Goal: Task Accomplishment & Management: Manage account settings

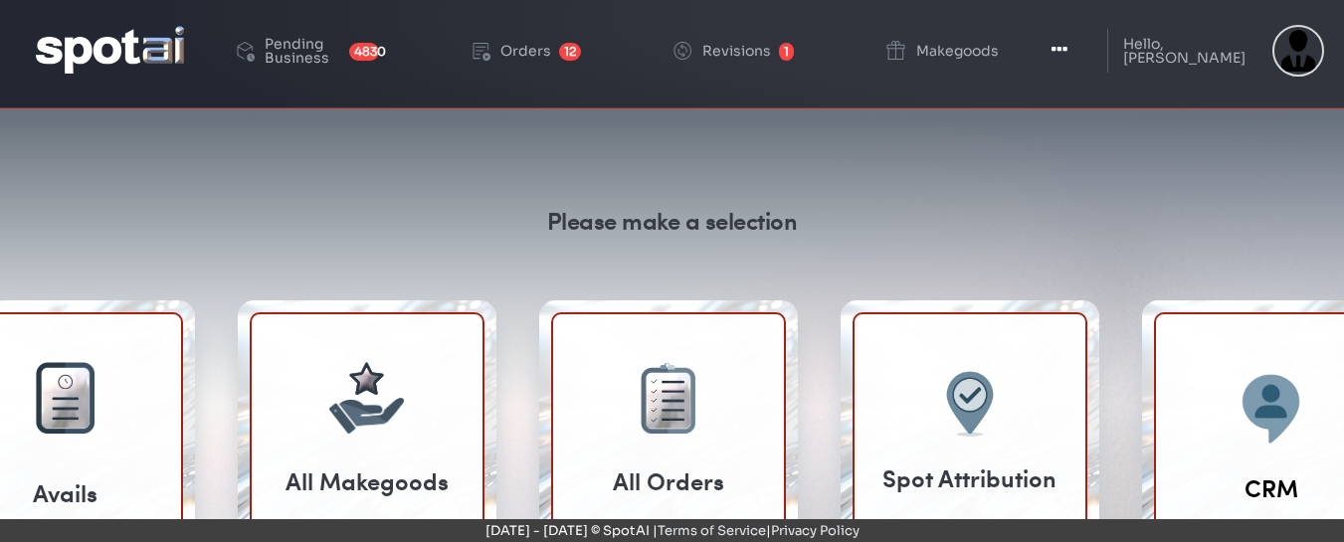
scroll to position [2, 0]
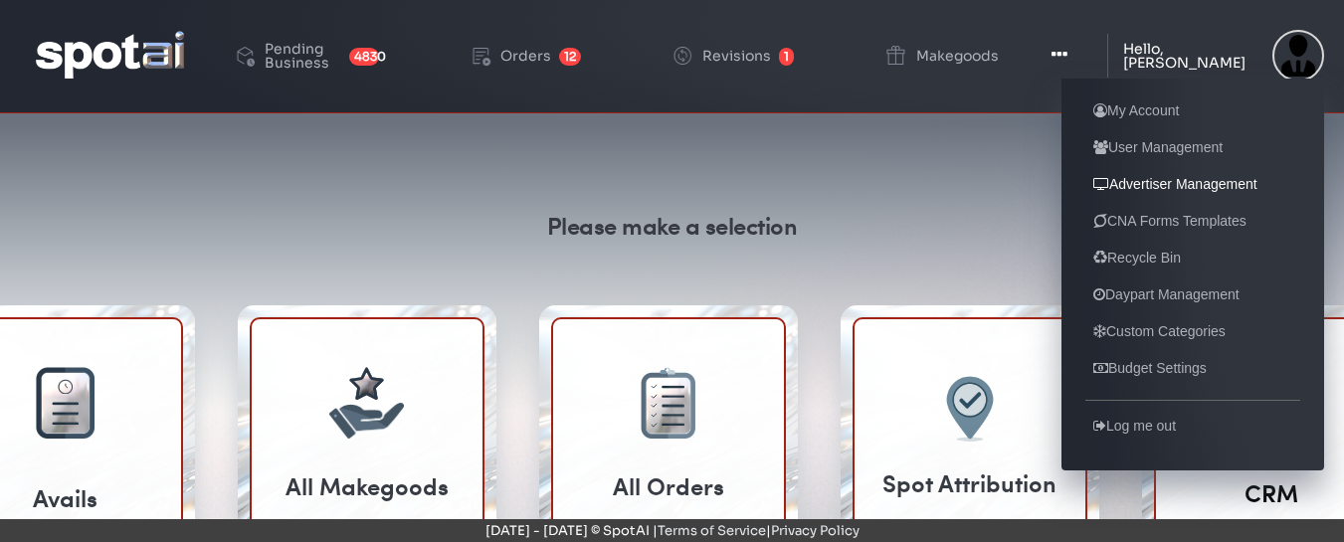
click at [1172, 180] on link "Advertiser Management" at bounding box center [1175, 184] width 180 height 24
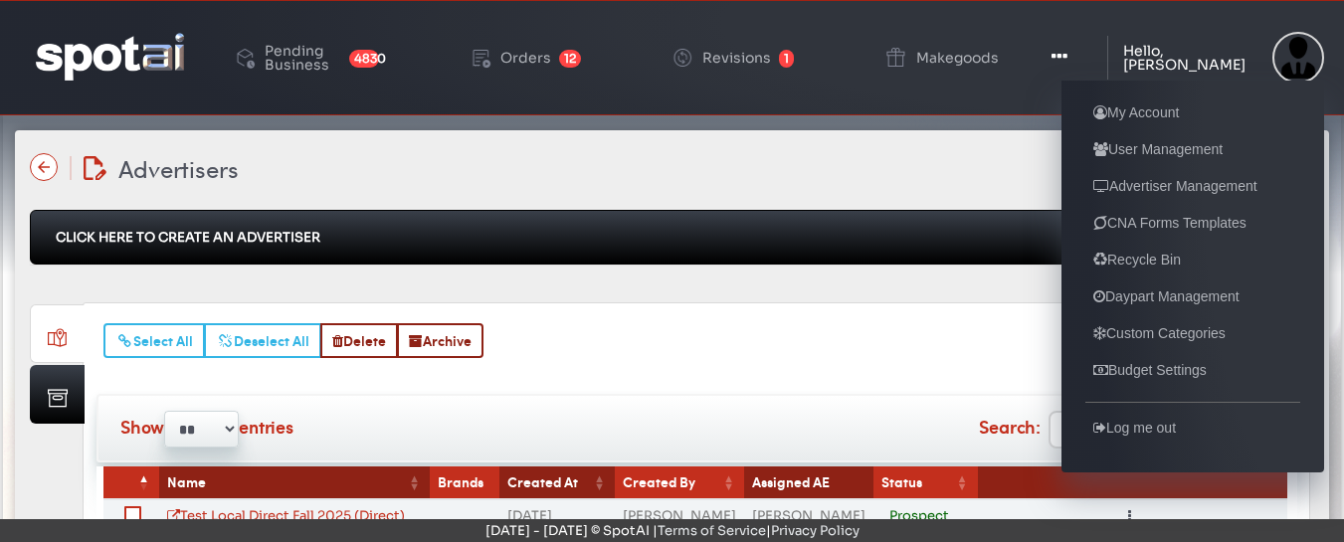
click at [1195, 48] on div "Hello, [PERSON_NAME]" at bounding box center [1192, 58] width 139 height 28
click at [1154, 343] on link "Custom Categories" at bounding box center [1159, 333] width 148 height 24
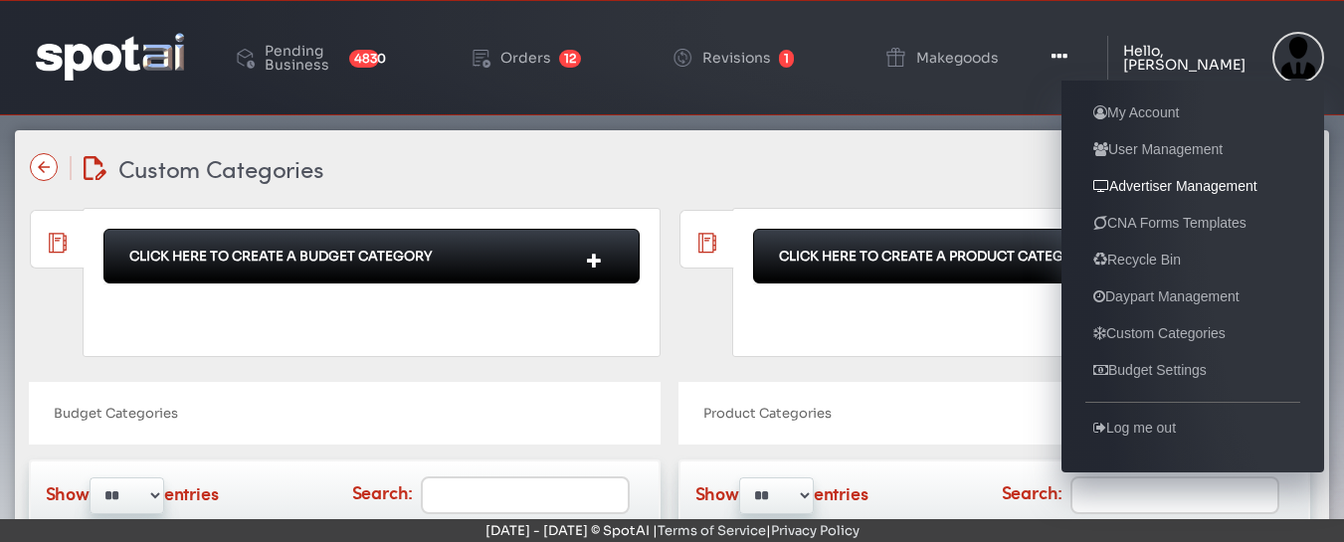
click at [1139, 181] on link "Advertiser Management" at bounding box center [1175, 186] width 180 height 24
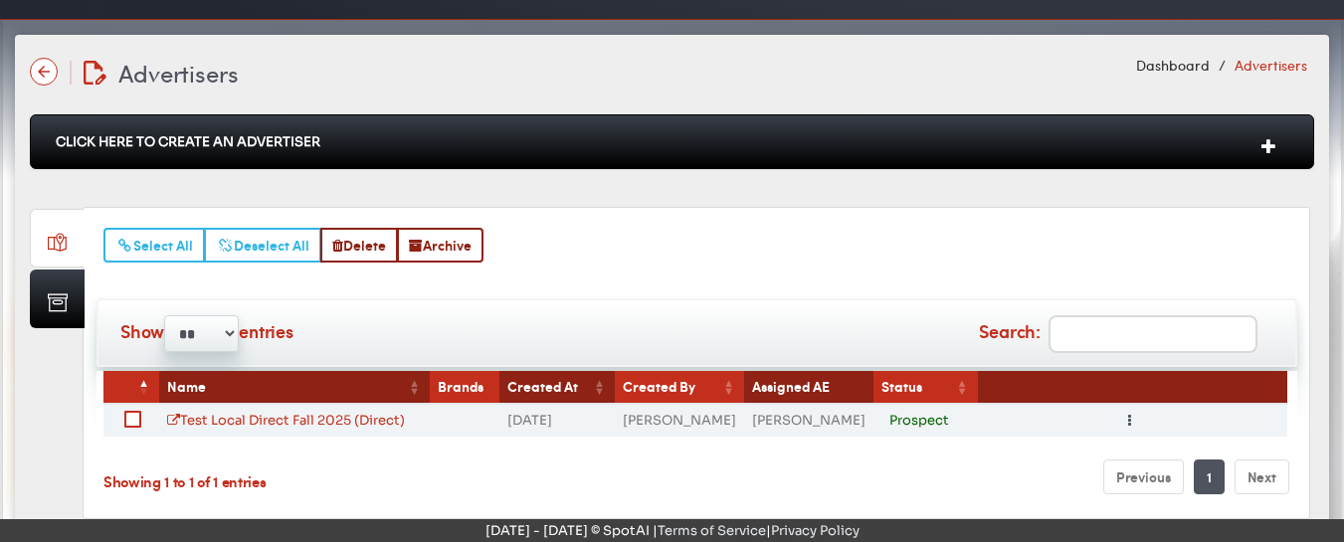
scroll to position [100, 0]
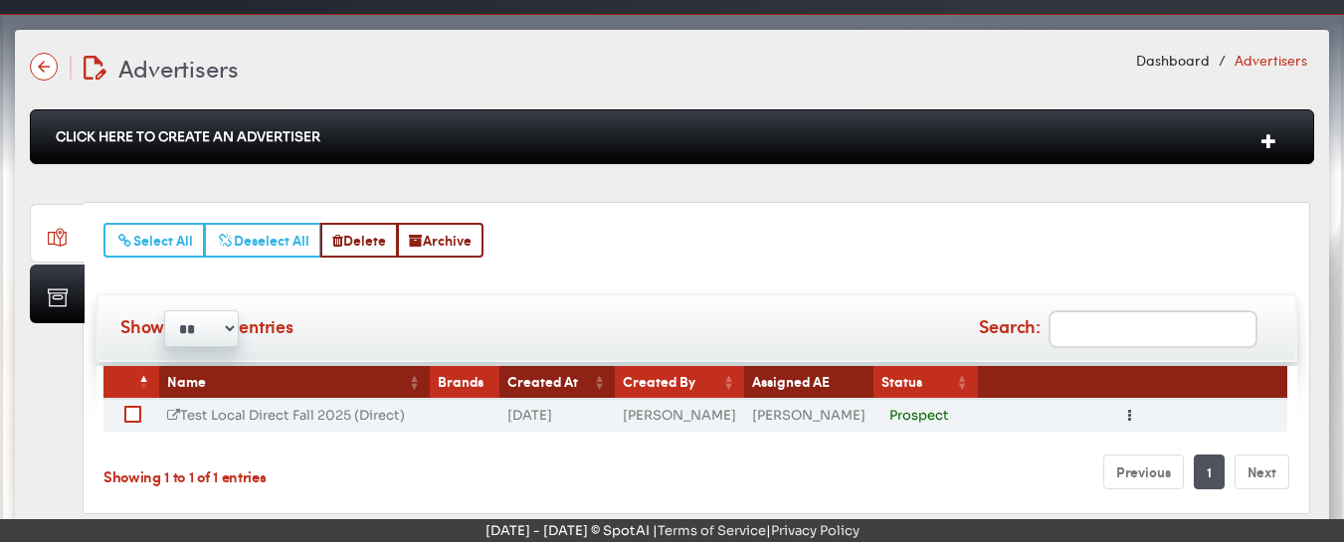
click at [323, 416] on link "Test Local Direct Fall 2025 (Direct)" at bounding box center [286, 415] width 238 height 17
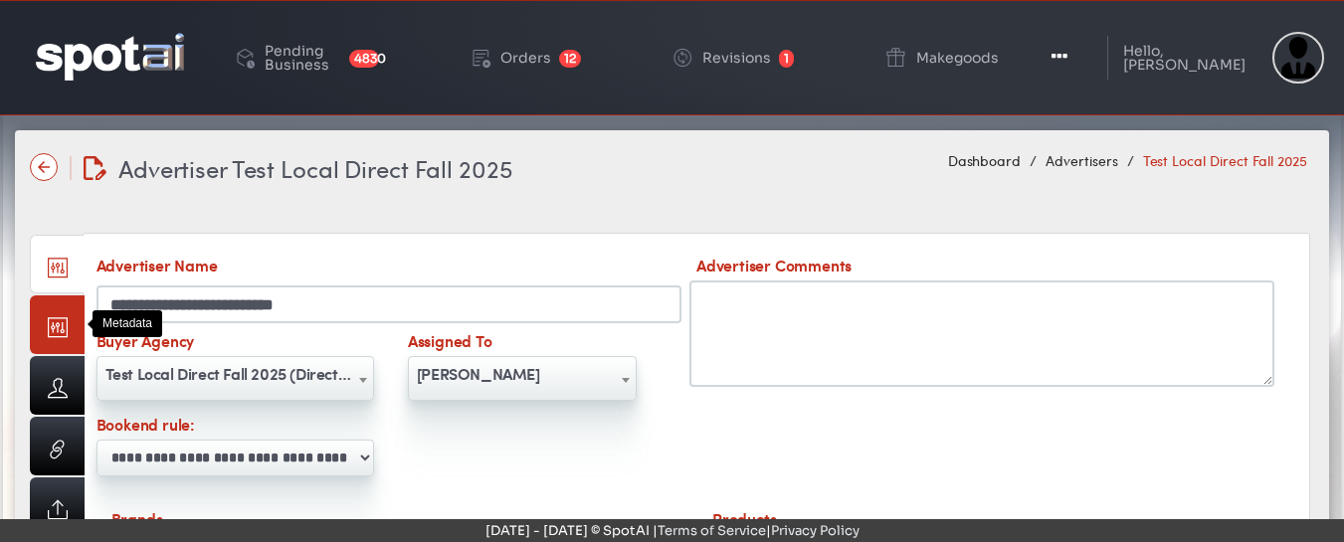
click at [61, 320] on link at bounding box center [57, 324] width 55 height 59
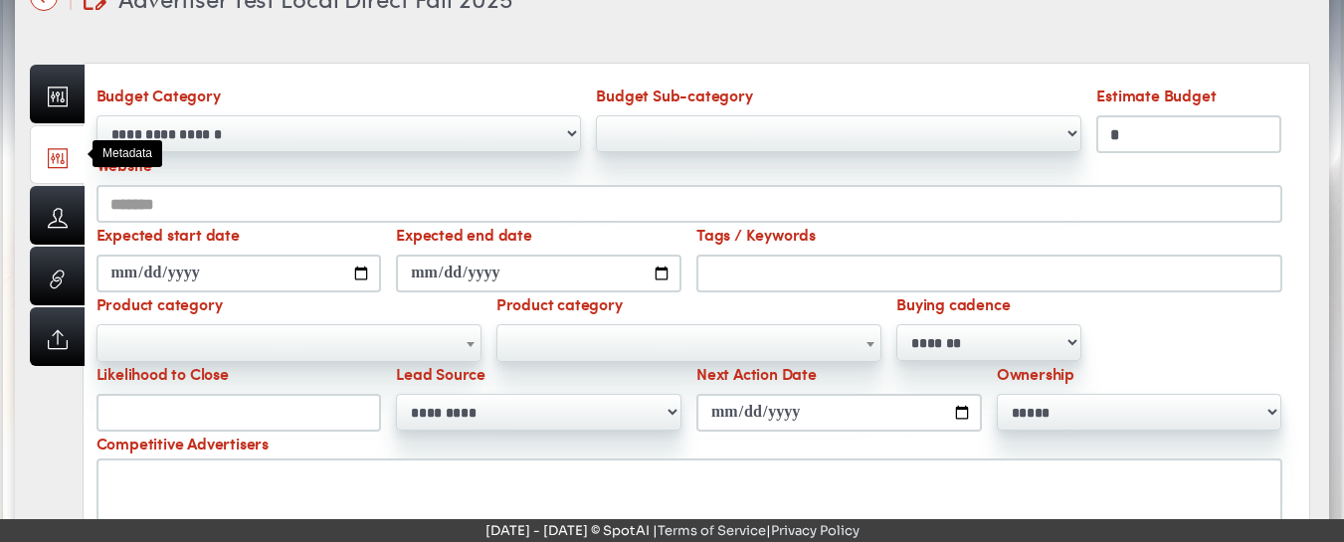
scroll to position [173, 0]
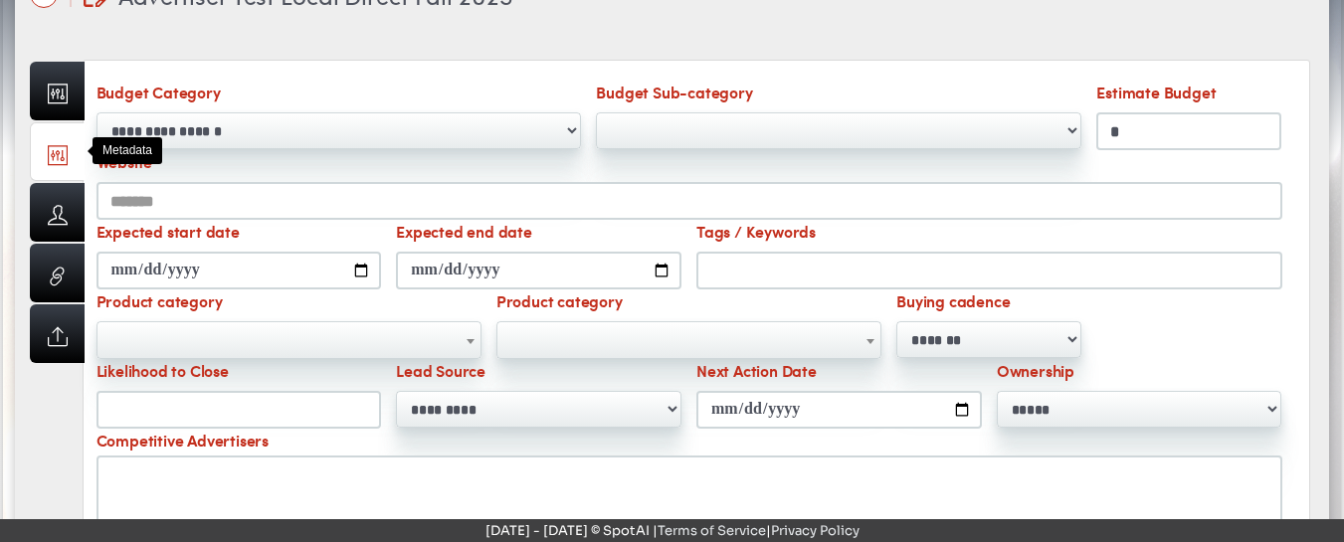
click at [404, 88] on div "**********" at bounding box center [339, 115] width 500 height 69
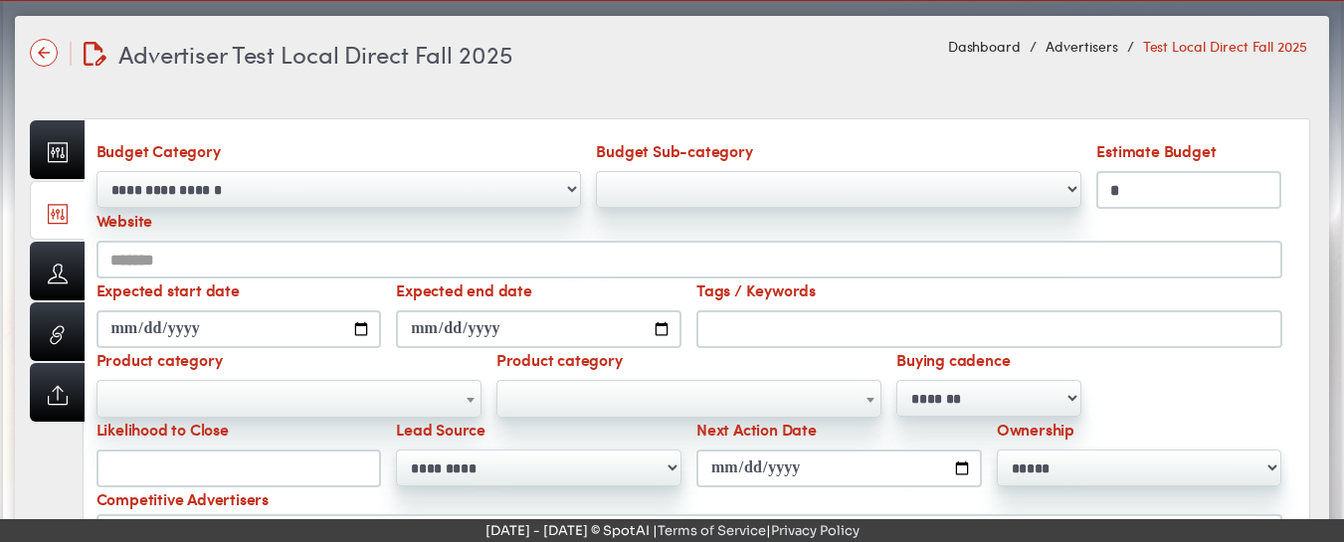
scroll to position [111, 0]
